Goal: Information Seeking & Learning: Learn about a topic

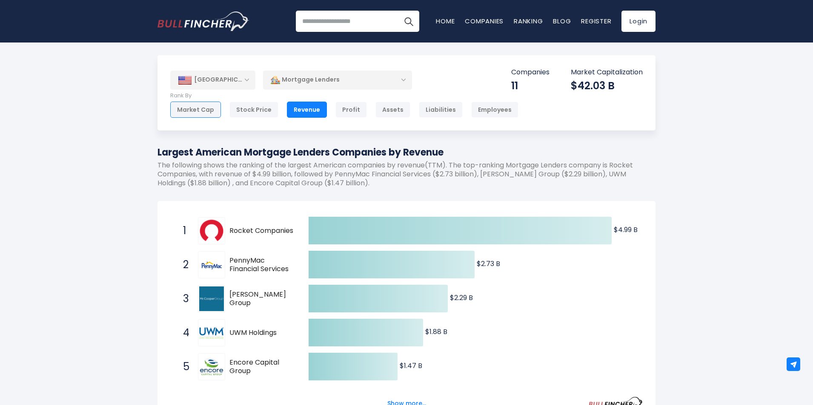
click at [205, 114] on div "Market Cap" at bounding box center [195, 110] width 51 height 16
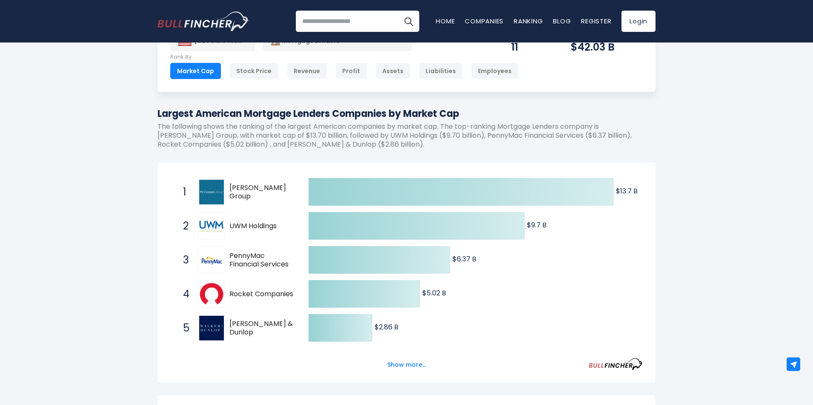
scroll to position [43, 0]
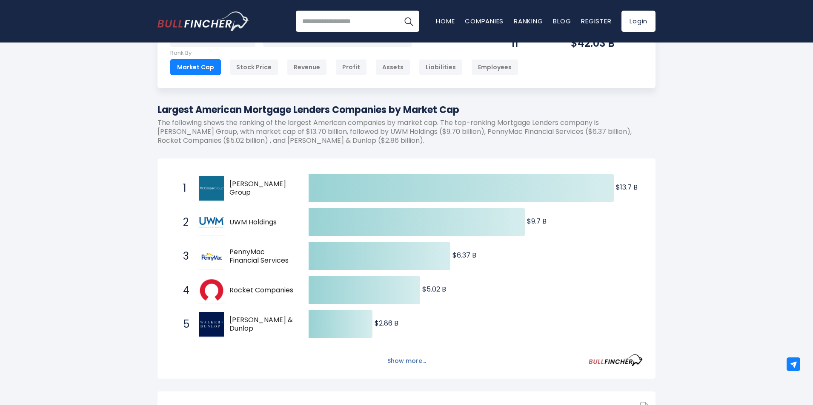
click at [406, 363] on button "Show more..." at bounding box center [406, 361] width 49 height 14
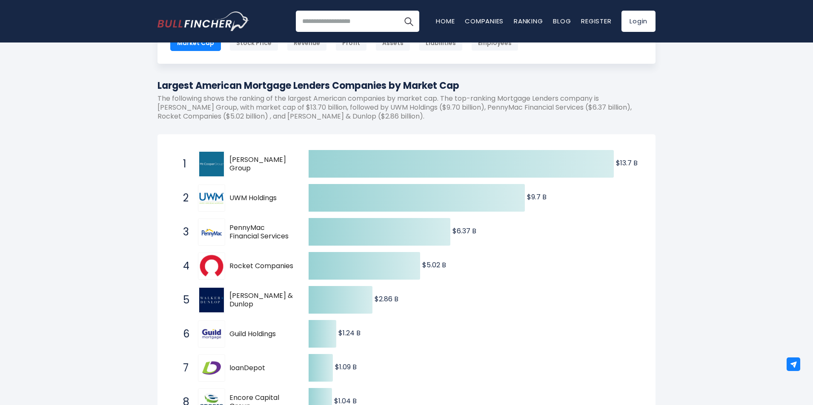
scroll to position [0, 0]
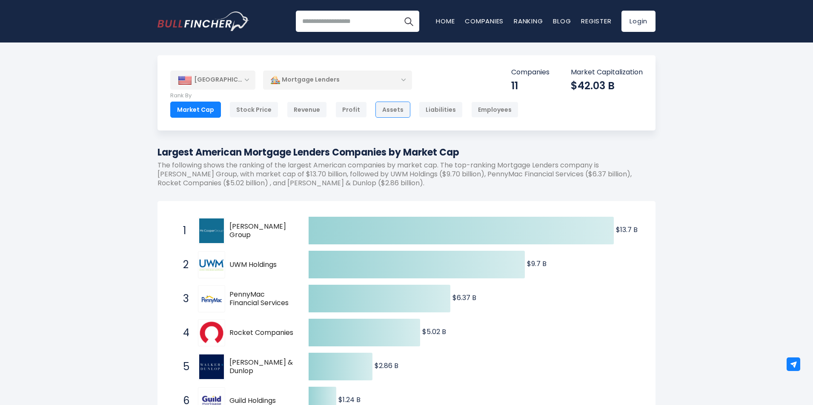
click at [381, 114] on div "Assets" at bounding box center [392, 110] width 35 height 16
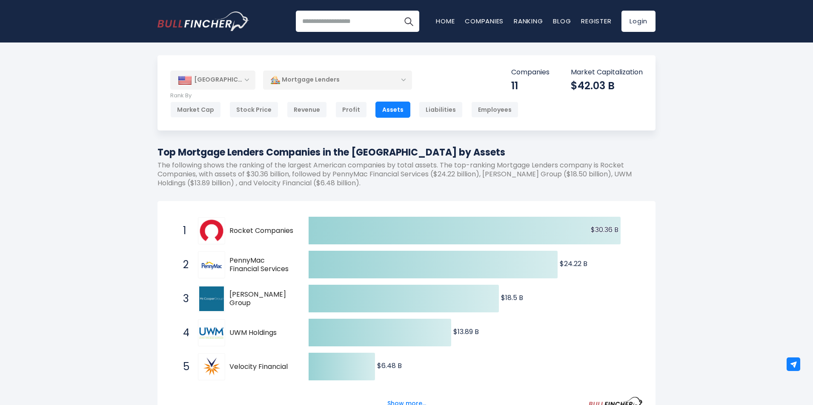
click at [480, 113] on div "Employees" at bounding box center [494, 110] width 47 height 16
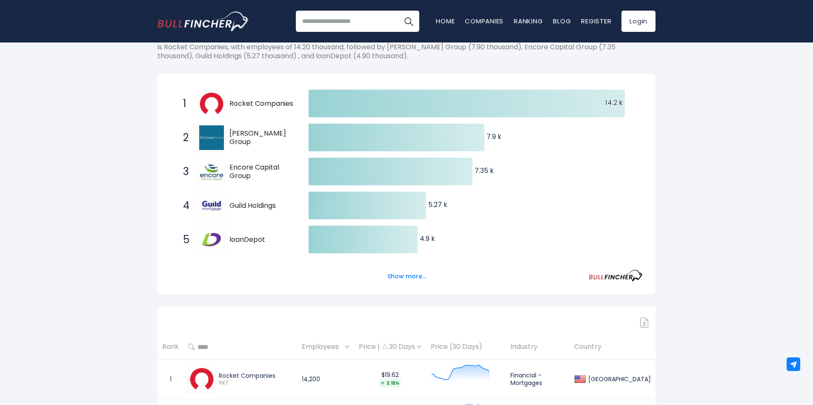
scroll to position [128, 0]
